Goal: Information Seeking & Learning: Find specific fact

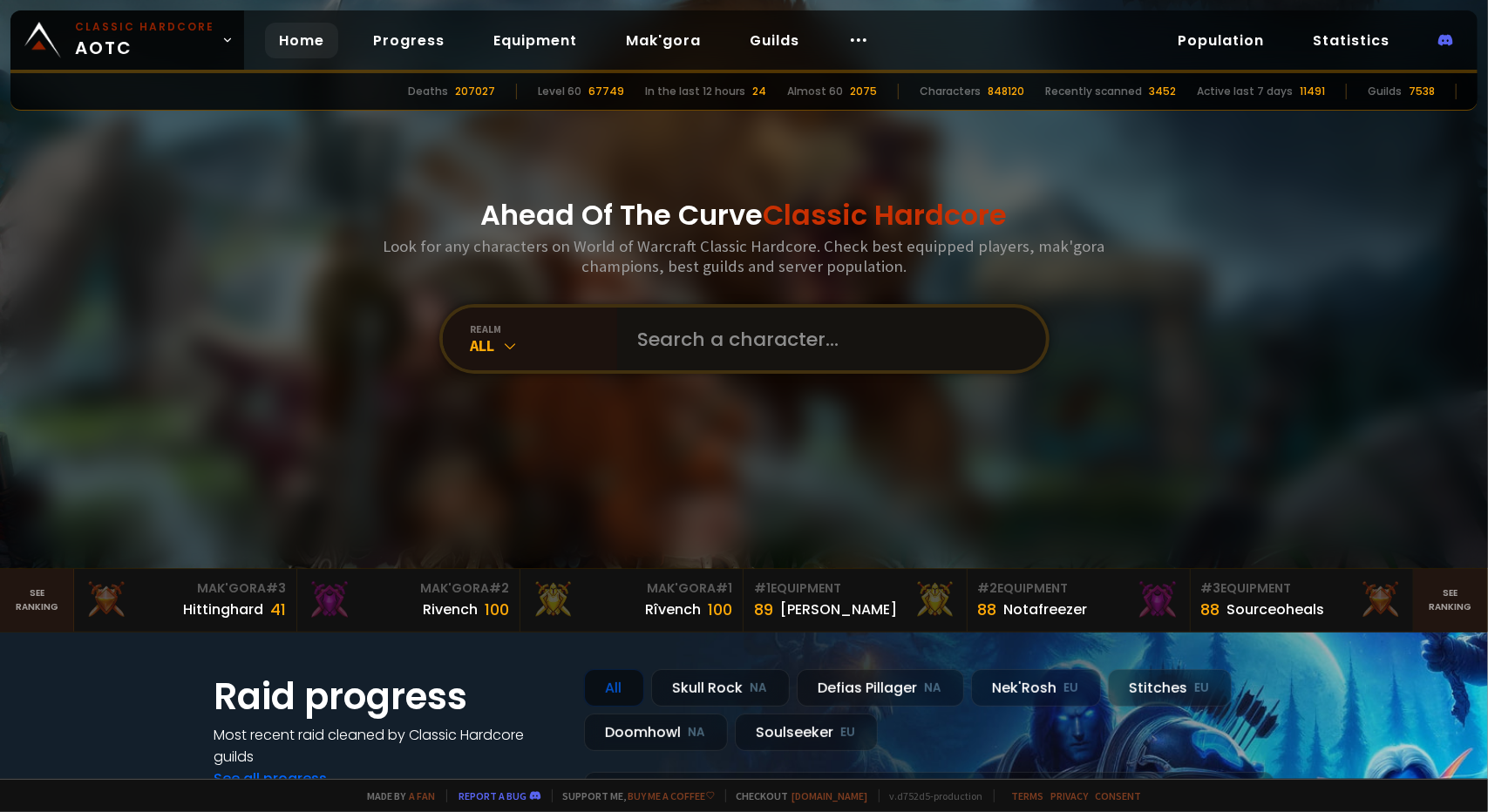
click at [736, 344] on input "text" at bounding box center [826, 339] width 398 height 63
type input "gooney"
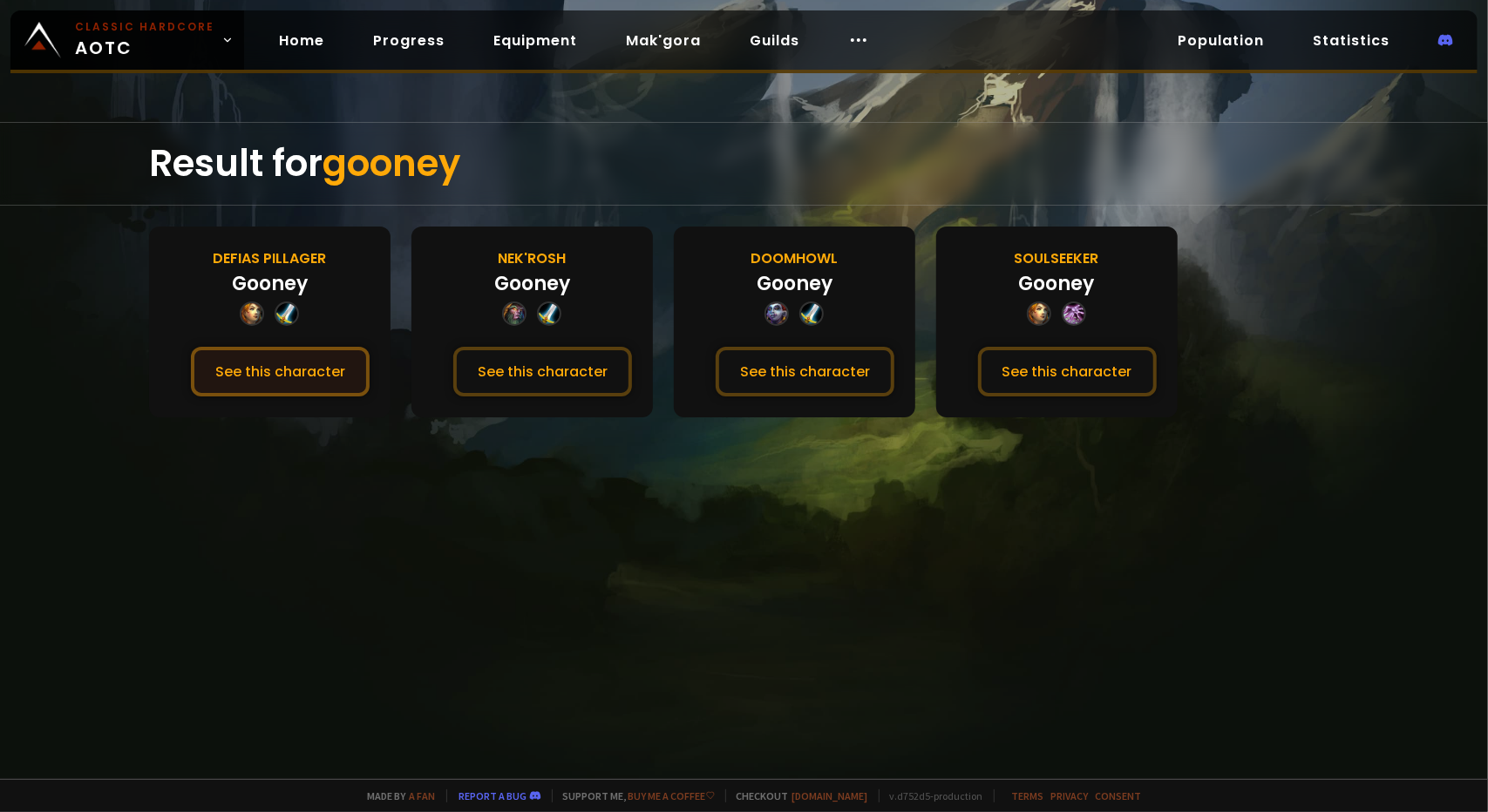
click at [290, 377] on button "See this character" at bounding box center [280, 371] width 178 height 49
drag, startPoint x: 786, startPoint y: 379, endPoint x: 730, endPoint y: 488, distance: 122.5
click at [730, 488] on div "Result for gooney Defias Pillager Gooney See this character [PERSON_NAME] See t…" at bounding box center [744, 450] width 1488 height 656
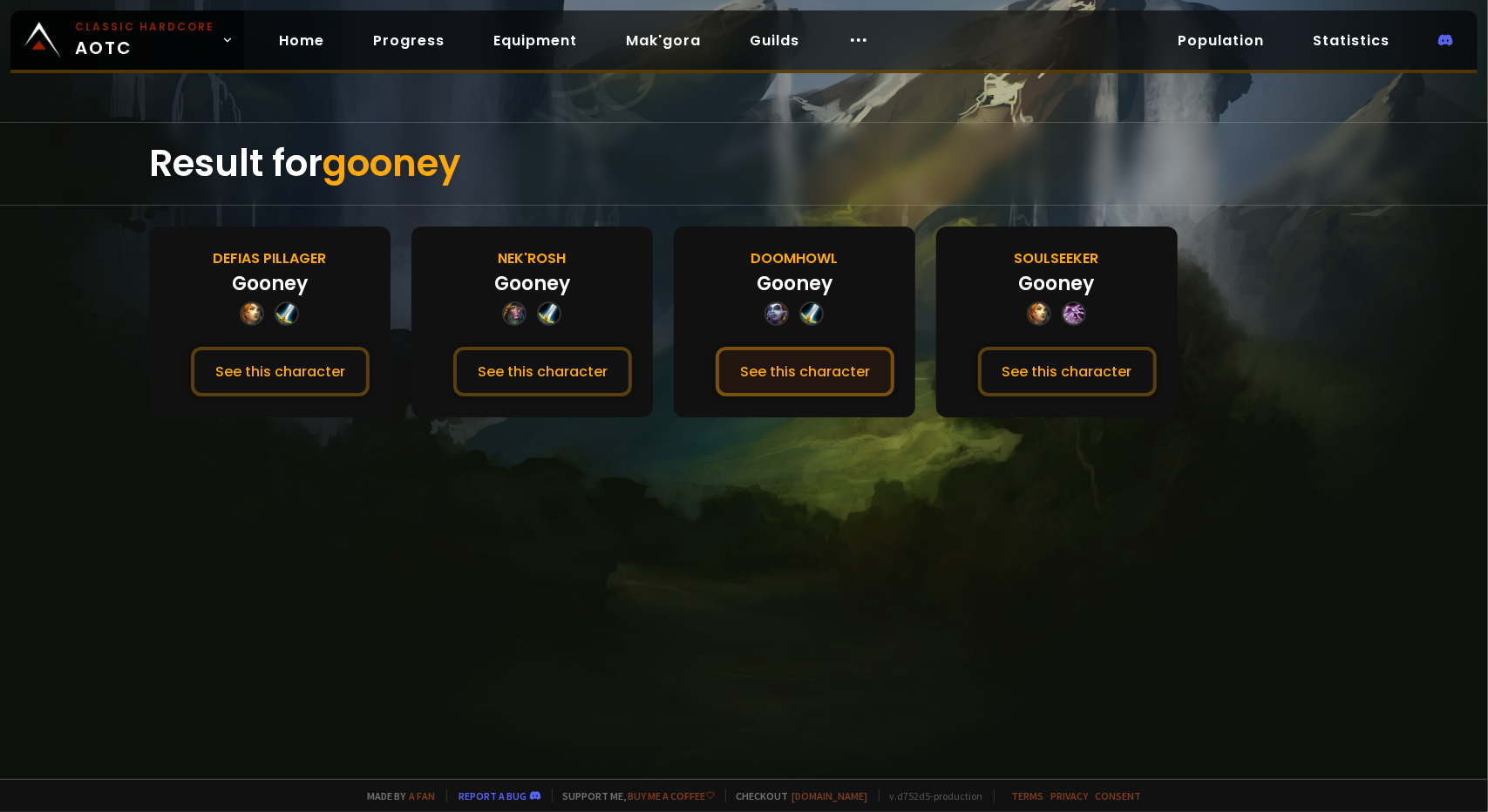
click at [808, 382] on button "See this character" at bounding box center [805, 371] width 178 height 49
